Goal: Check status

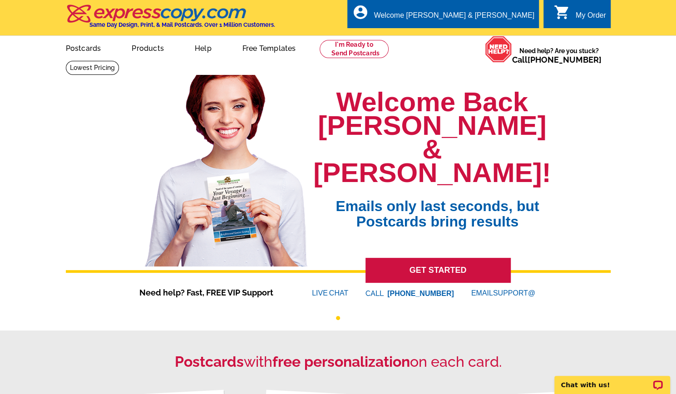
click at [590, 19] on div "My Order" at bounding box center [591, 17] width 30 height 13
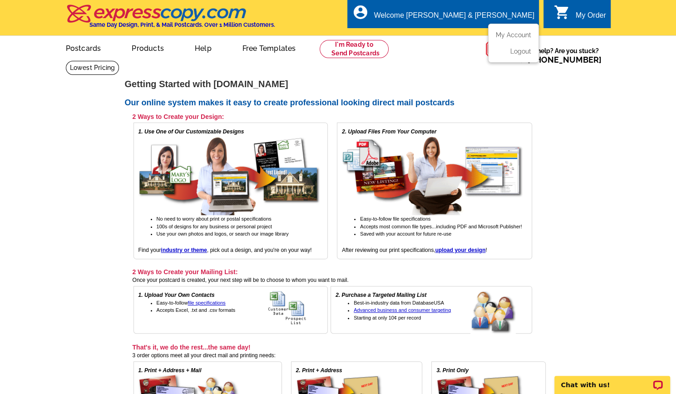
click at [508, 24] on ul "My Account Logout" at bounding box center [513, 43] width 51 height 39
click at [508, 32] on link "My Account" at bounding box center [511, 35] width 39 height 8
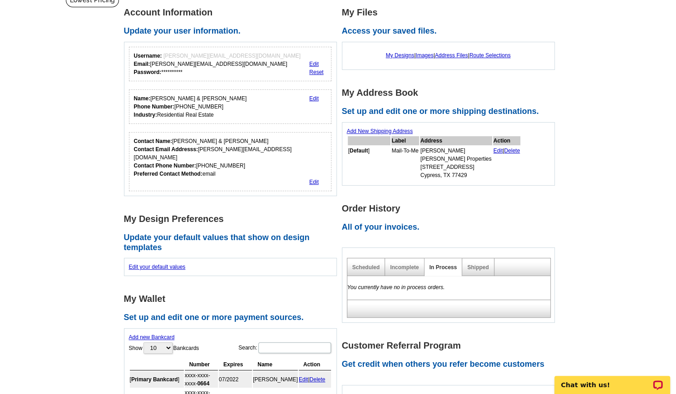
scroll to position [68, 0]
click at [373, 267] on link "Scheduled" at bounding box center [366, 267] width 28 height 6
click at [478, 267] on link "Shipped" at bounding box center [477, 267] width 21 height 6
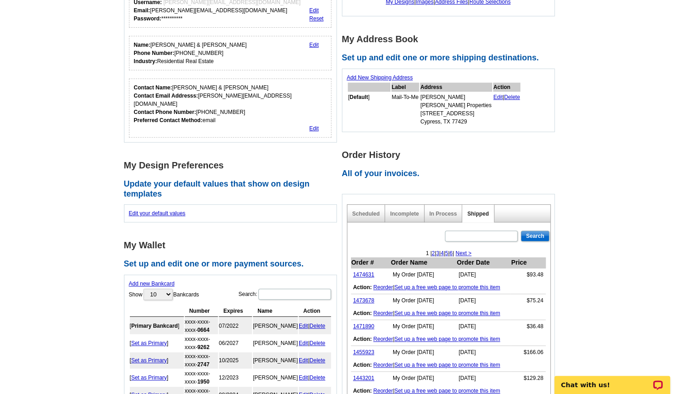
scroll to position [122, 0]
